Goal: Transaction & Acquisition: Purchase product/service

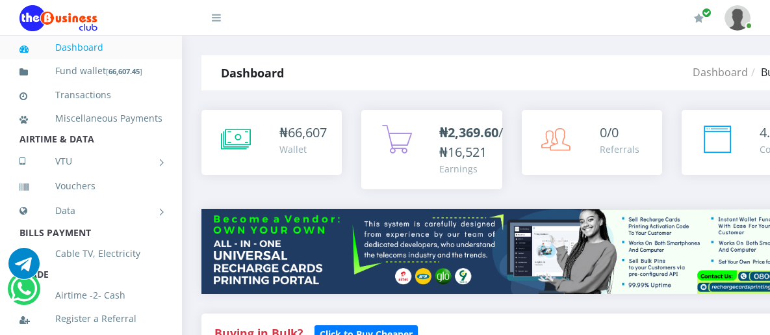
scroll to position [398, 0]
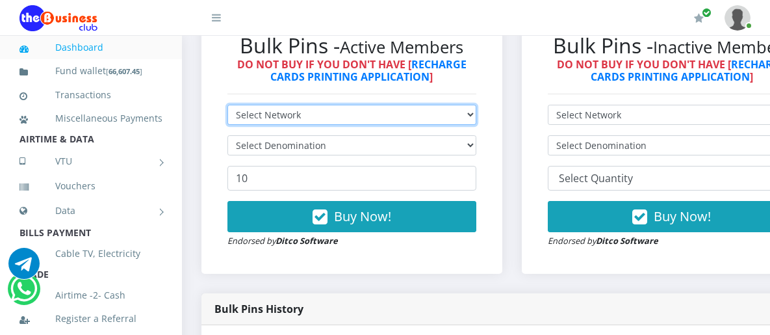
click at [476, 105] on select "Select Network MTN Globacom 9Mobile Airtel" at bounding box center [352, 115] width 249 height 20
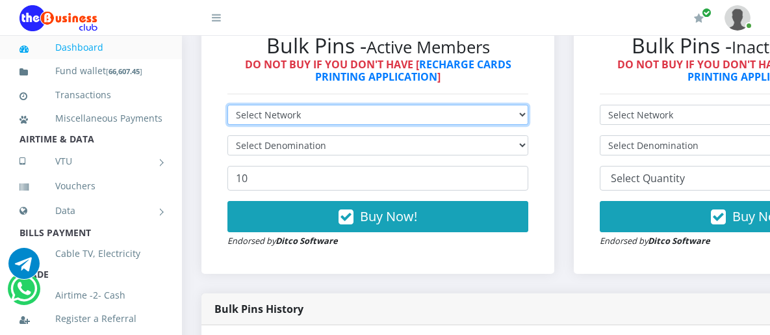
scroll to position [0, 0]
select select "MTN"
click at [228, 105] on select "Select Network MTN Globacom 9Mobile Airtel" at bounding box center [378, 115] width 301 height 20
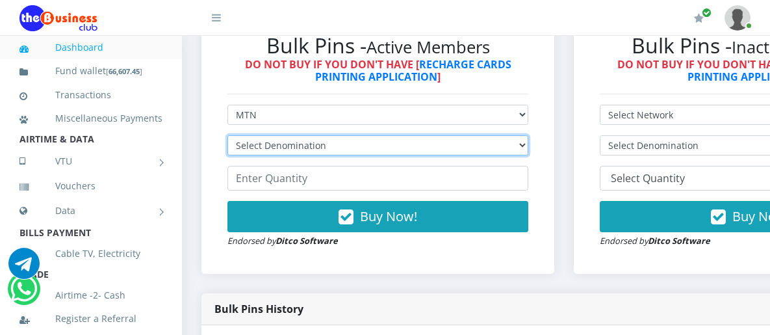
click at [352, 139] on select "Select Denomination MTN NGN100 - ₦96.99 MTN NGN200 - ₦193.98 MTN NGN400 - ₦387.…" at bounding box center [378, 145] width 301 height 20
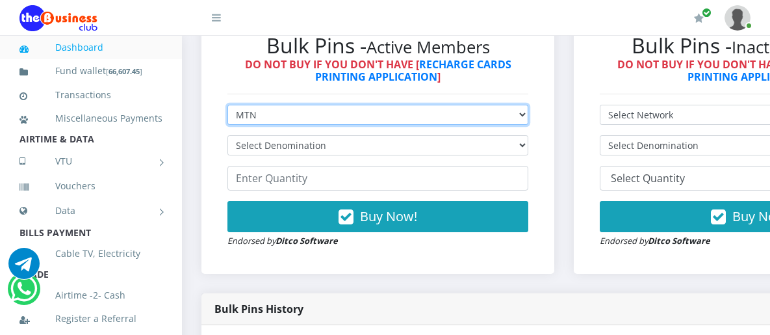
click at [315, 106] on select "Select Network MTN Globacom 9Mobile Airtel" at bounding box center [378, 115] width 301 height 20
drag, startPoint x: 315, startPoint y: 106, endPoint x: 307, endPoint y: 112, distance: 10.3
click at [315, 106] on select "Select Network MTN Globacom 9Mobile Airtel" at bounding box center [378, 115] width 301 height 20
select select "Airtel"
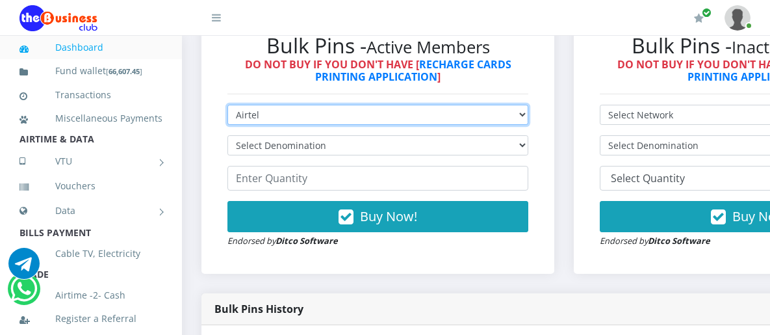
click at [228, 105] on select "Select Network MTN Globacom 9Mobile Airtel" at bounding box center [378, 115] width 301 height 20
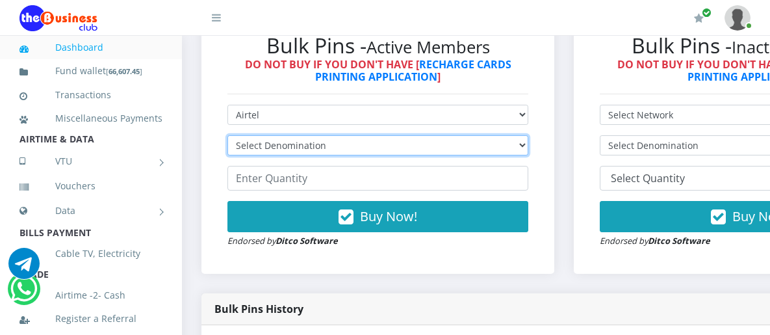
click at [286, 135] on select "Select Denomination" at bounding box center [378, 145] width 301 height 20
click at [286, 135] on select "Select Denomination Airtel NGN100 - ₦96.38 Airtel NGN200 - ₦192.76 Airtel NGN50…" at bounding box center [378, 145] width 301 height 20
click at [529, 135] on select "Select Denomination Airtel NGN100 - ₦96.38 Airtel NGN200 - ₦192.76 Airtel NGN50…" at bounding box center [378, 145] width 301 height 20
click at [228, 135] on select "Select Denomination Airtel NGN100 - ₦96.38 Airtel NGN200 - ₦192.76 Airtel NGN50…" at bounding box center [378, 145] width 301 height 20
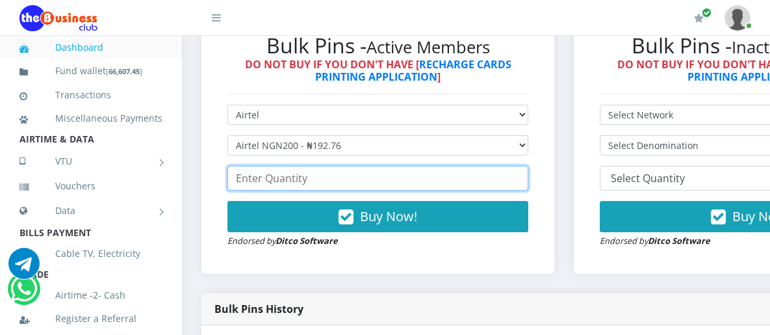
click at [272, 170] on input "number" at bounding box center [378, 178] width 301 height 25
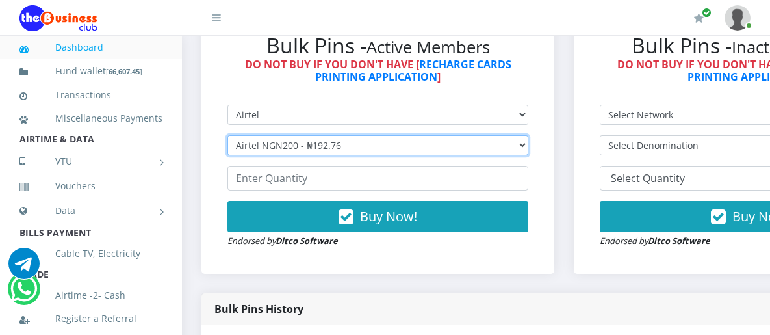
click at [369, 136] on select "Select Denomination Airtel NGN100 - ₦96.38 Airtel NGN200 - ₦192.76 Airtel NGN50…" at bounding box center [378, 145] width 301 height 20
select select "481.9-500"
click at [228, 135] on select "Select Denomination Airtel NGN100 - ₦96.38 Airtel NGN200 - ₦192.76 Airtel NGN50…" at bounding box center [378, 145] width 301 height 20
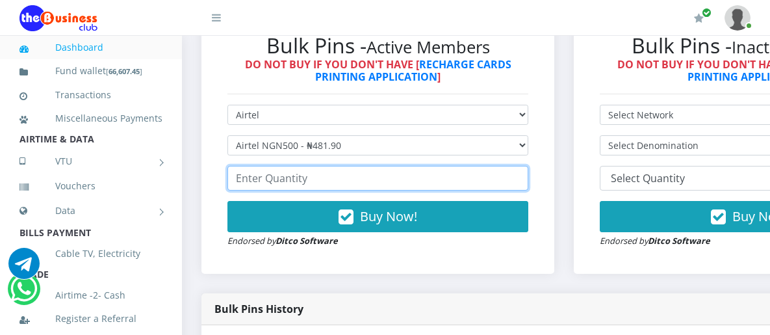
click at [297, 166] on input "number" at bounding box center [378, 178] width 301 height 25
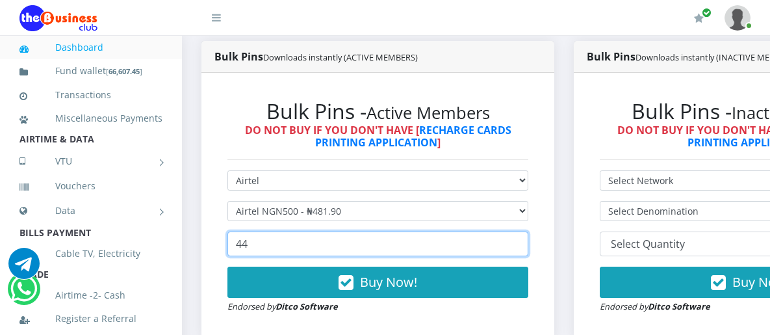
scroll to position [347, 0]
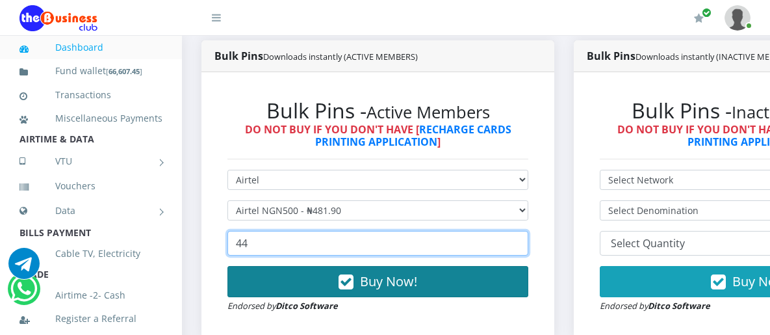
type input "44"
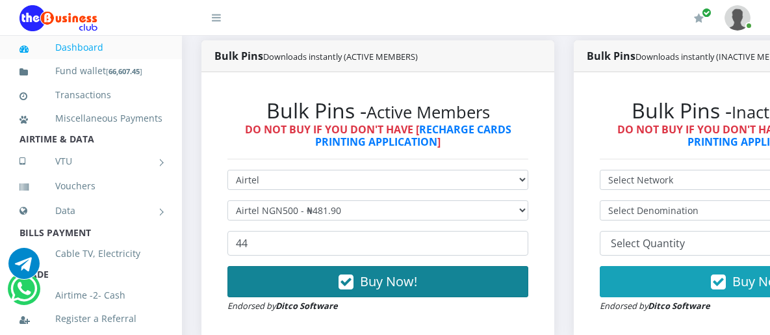
click at [315, 269] on button "Buy Now!" at bounding box center [378, 281] width 301 height 31
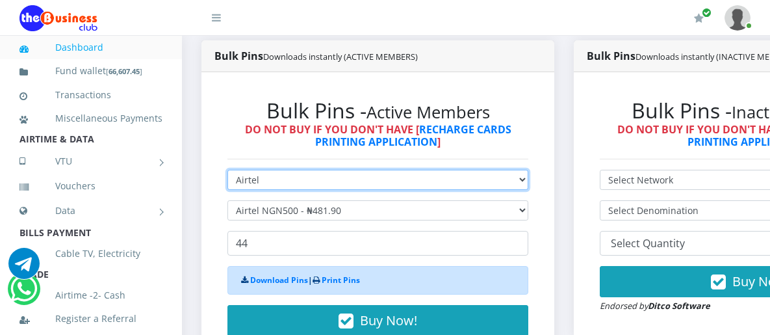
click at [325, 170] on select "Select Network MTN Globacom 9Mobile Airtel" at bounding box center [378, 180] width 301 height 20
click at [228, 170] on select "Select Network MTN Globacom 9Mobile Airtel" at bounding box center [378, 180] width 301 height 20
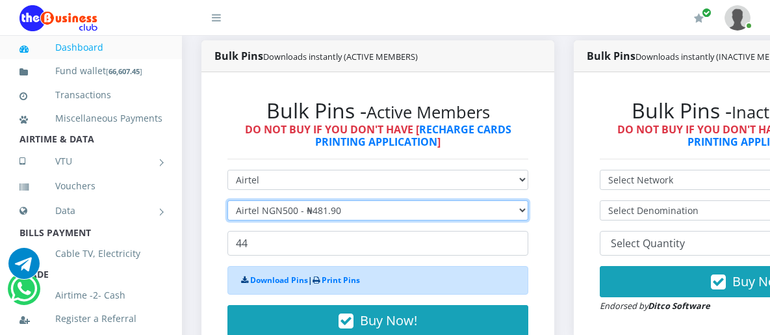
click at [332, 200] on select "Select Denomination Airtel NGN100 - ₦96.38 Airtel NGN200 - ₦192.76 Airtel NGN50…" at bounding box center [378, 210] width 301 height 20
select select "192.76-200"
click at [228, 200] on select "Select Denomination Airtel NGN100 - ₦96.38 Airtel NGN200 - ₦192.76 Airtel NGN50…" at bounding box center [378, 210] width 301 height 20
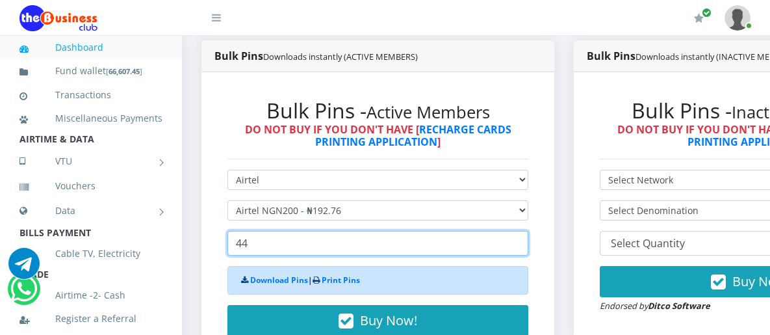
click at [267, 231] on input "44" at bounding box center [378, 243] width 301 height 25
drag, startPoint x: 267, startPoint y: 231, endPoint x: 228, endPoint y: 228, distance: 39.8
click at [228, 231] on input "44" at bounding box center [378, 243] width 301 height 25
type input "2"
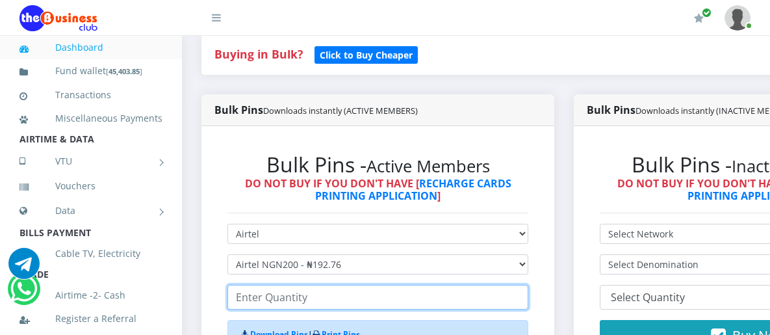
scroll to position [325, 0]
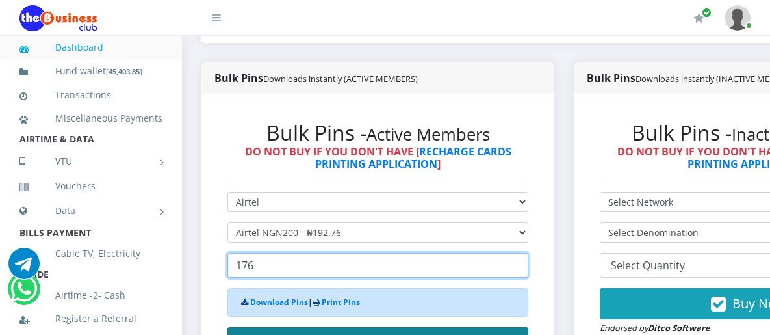
type input "176"
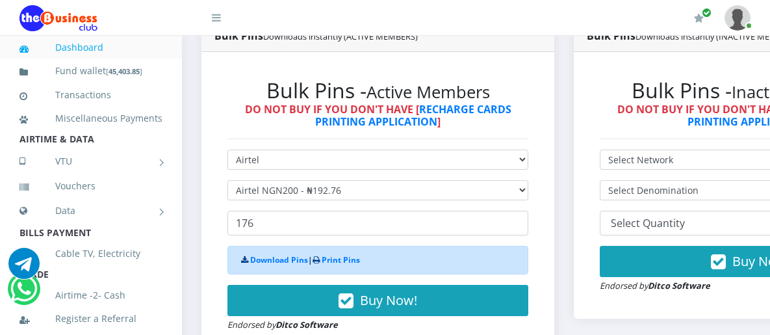
scroll to position [390, 0]
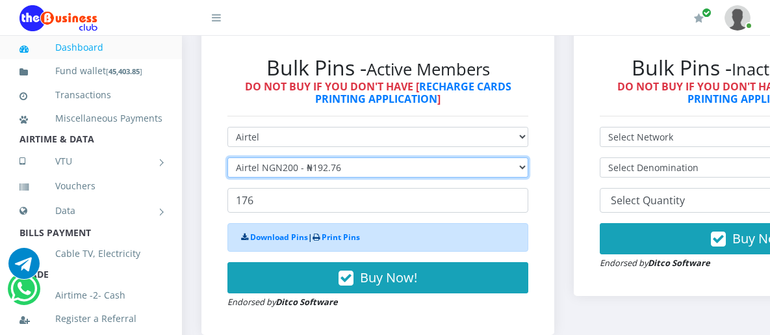
click at [322, 157] on select "Select Denomination Airtel NGN100 - ₦96.38 Airtel NGN200 - ₦192.76 Airtel NGN50…" at bounding box center [378, 167] width 301 height 20
select select "96.38-100"
click at [228, 157] on select "Select Denomination Airtel NGN100 - ₦96.38 Airtel NGN200 - ₦192.76 Airtel NGN50…" at bounding box center [378, 167] width 301 height 20
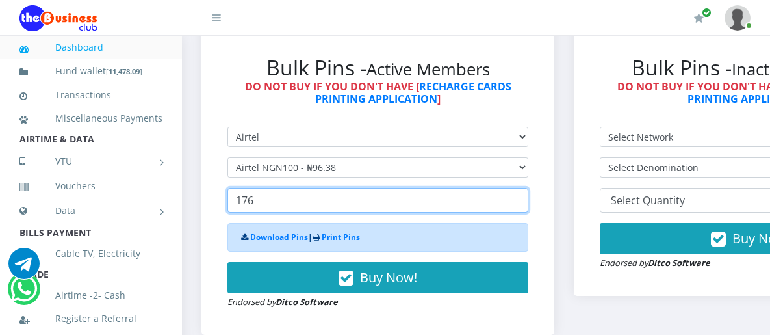
drag, startPoint x: 268, startPoint y: 191, endPoint x: 214, endPoint y: 205, distance: 56.3
click at [215, 207] on div "Bulk Pins - Active Members DO NOT BUY IF YOU DON'T HAVE [ RECHARGE CARDS PRINTI…" at bounding box center [378, 182] width 327 height 280
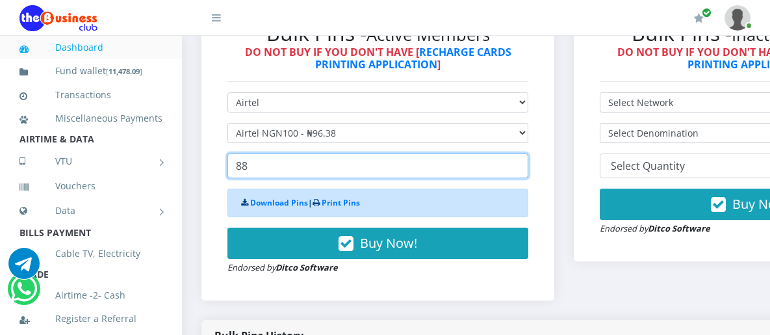
scroll to position [455, 0]
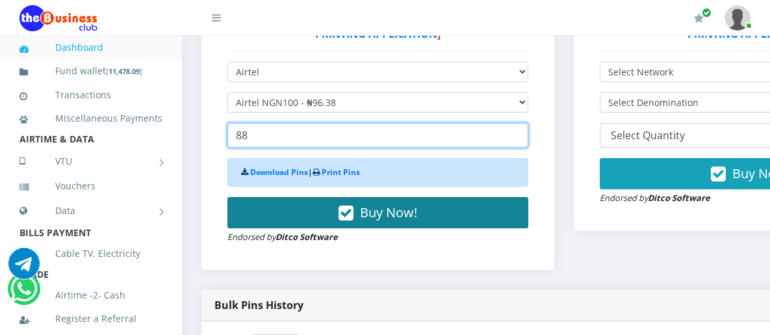
type input "88"
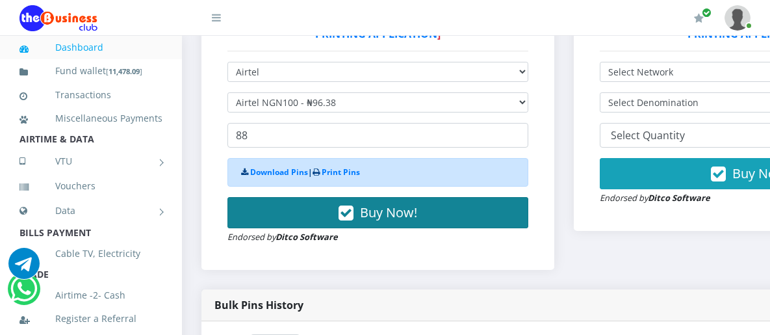
click at [324, 200] on button "Buy Now!" at bounding box center [378, 212] width 301 height 31
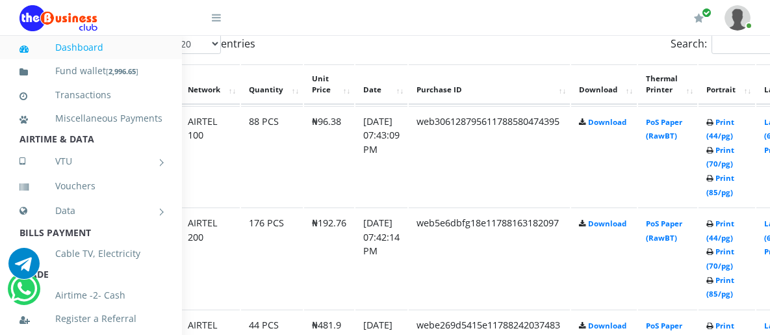
scroll to position [716, 81]
click at [733, 218] on link "Print (44/pg)" at bounding box center [719, 230] width 28 height 24
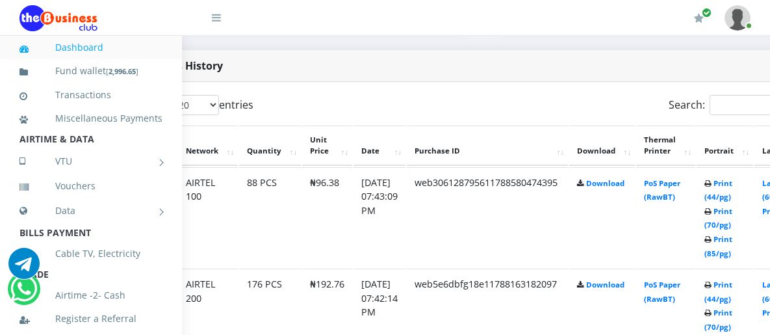
scroll to position [649, 81]
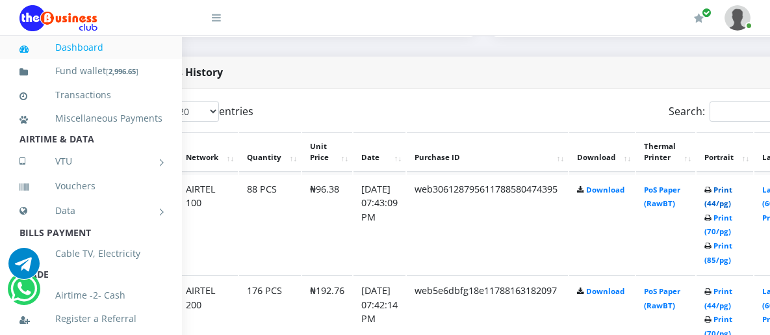
click at [733, 185] on link "Print (44/pg)" at bounding box center [719, 197] width 28 height 24
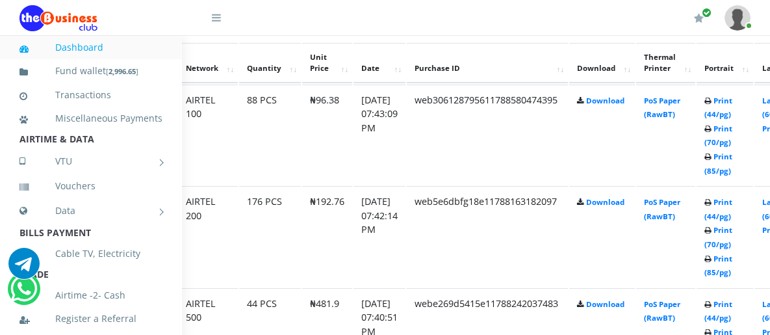
scroll to position [789, 81]
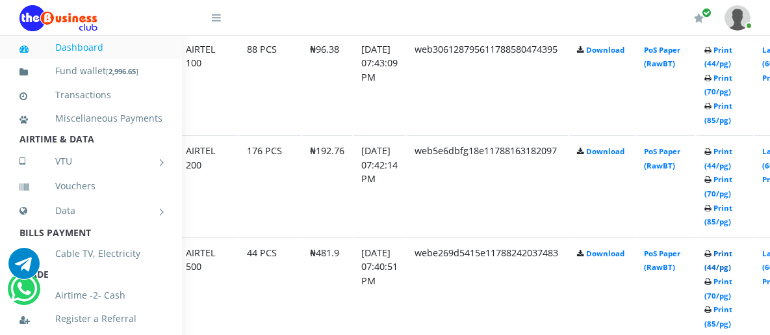
click at [733, 248] on link "Print (44/pg)" at bounding box center [719, 260] width 28 height 24
